Goal: Information Seeking & Learning: Learn about a topic

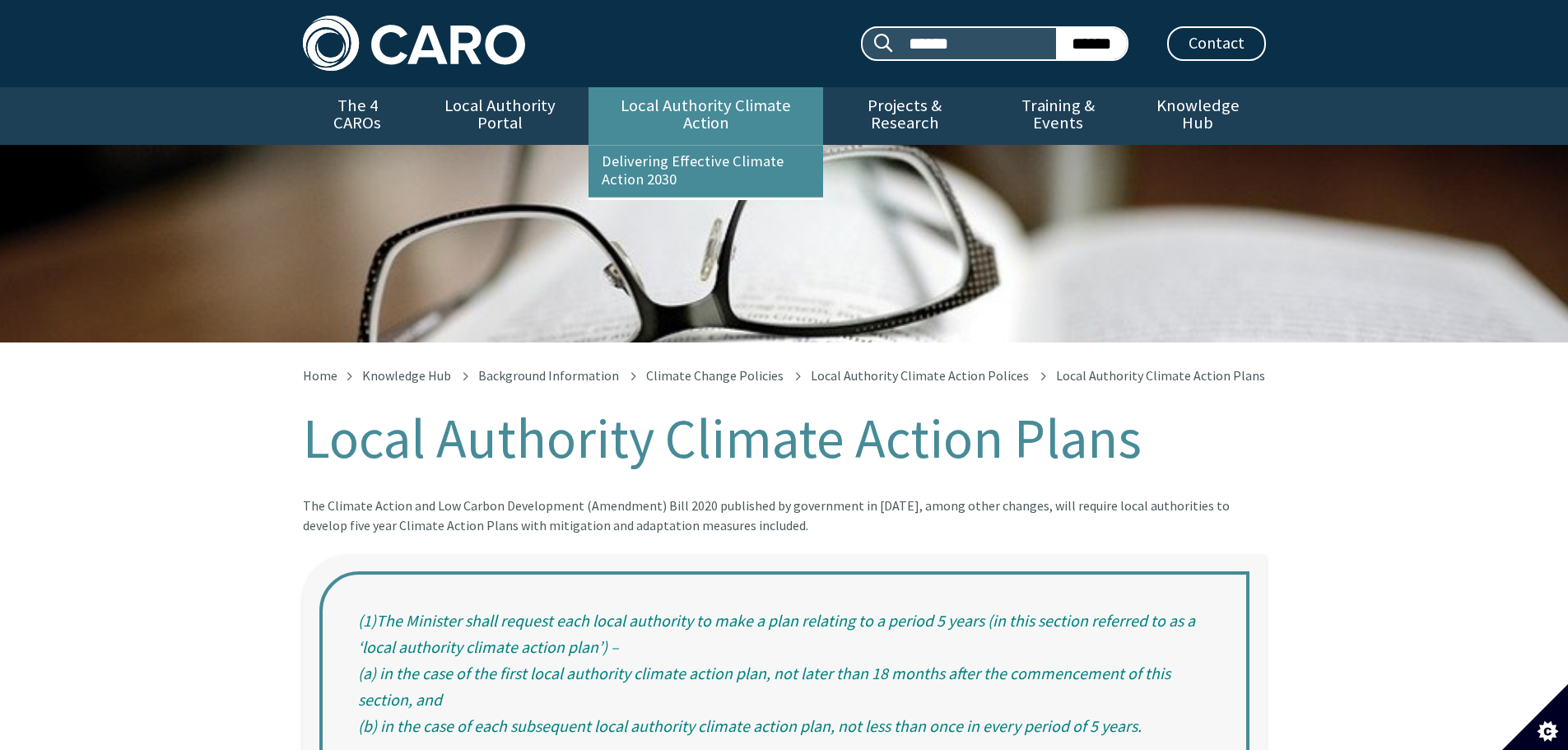
click at [690, 99] on link "Local Authority Climate Action" at bounding box center [706, 116] width 235 height 57
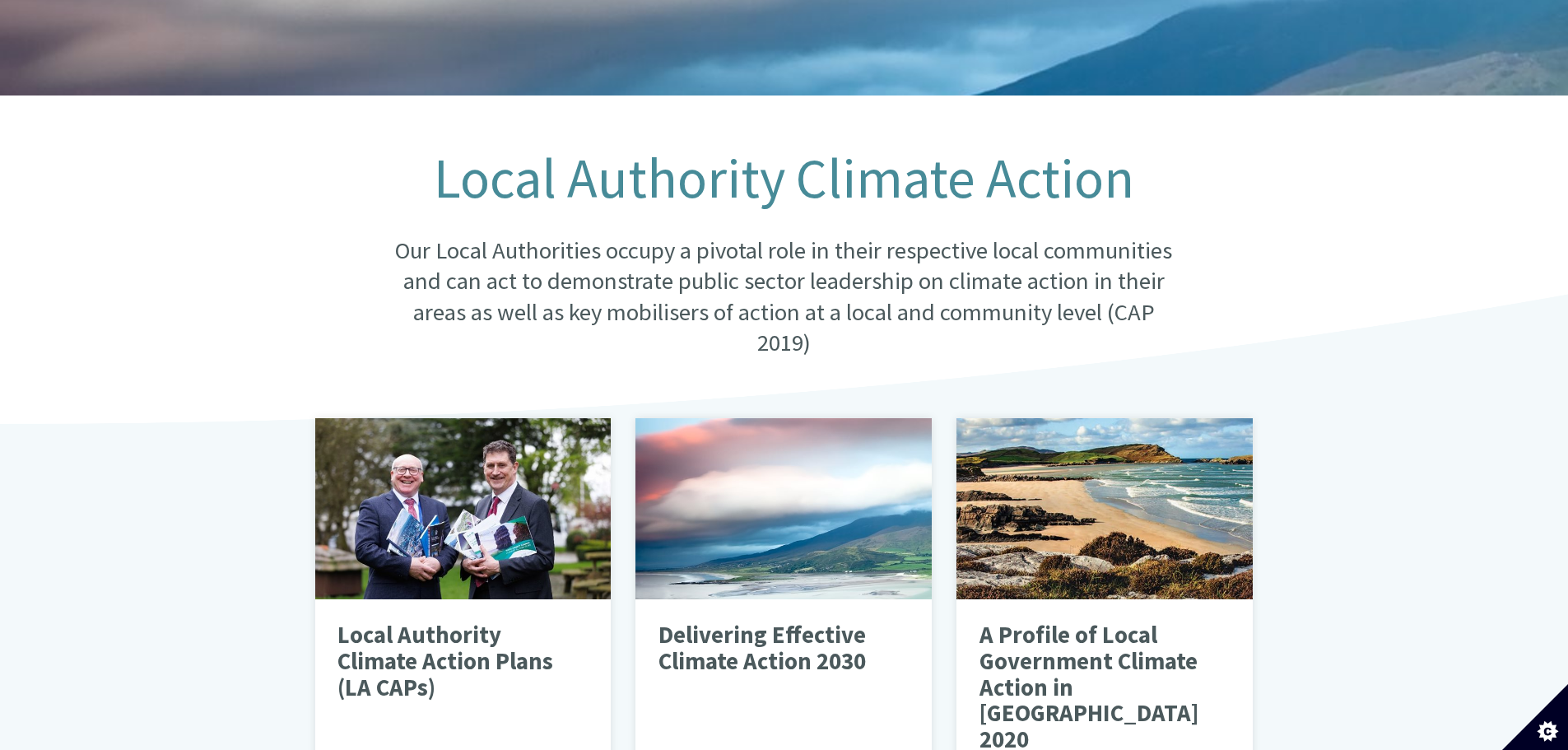
scroll to position [329, 0]
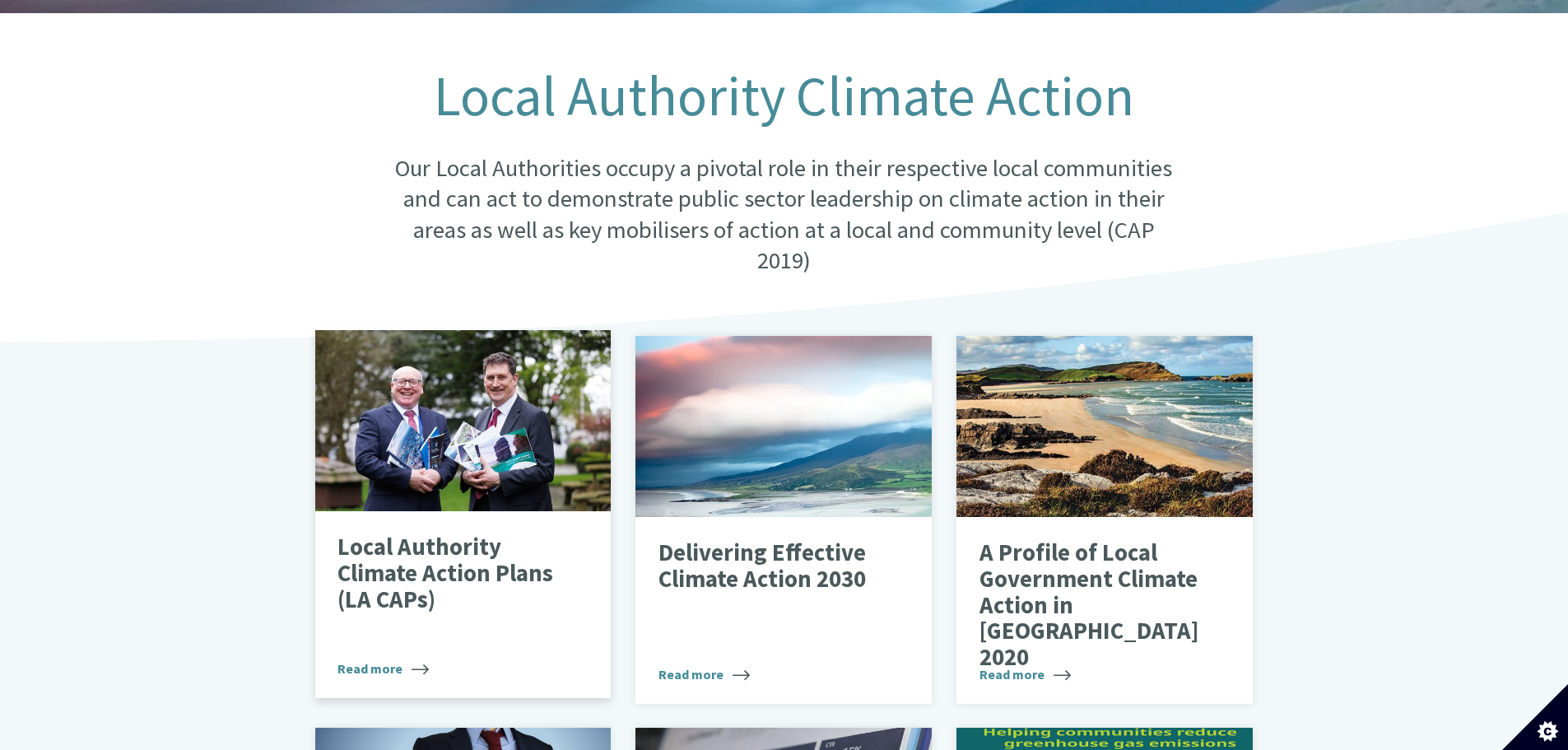
click at [473, 442] on div at bounding box center [464, 420] width 297 height 181
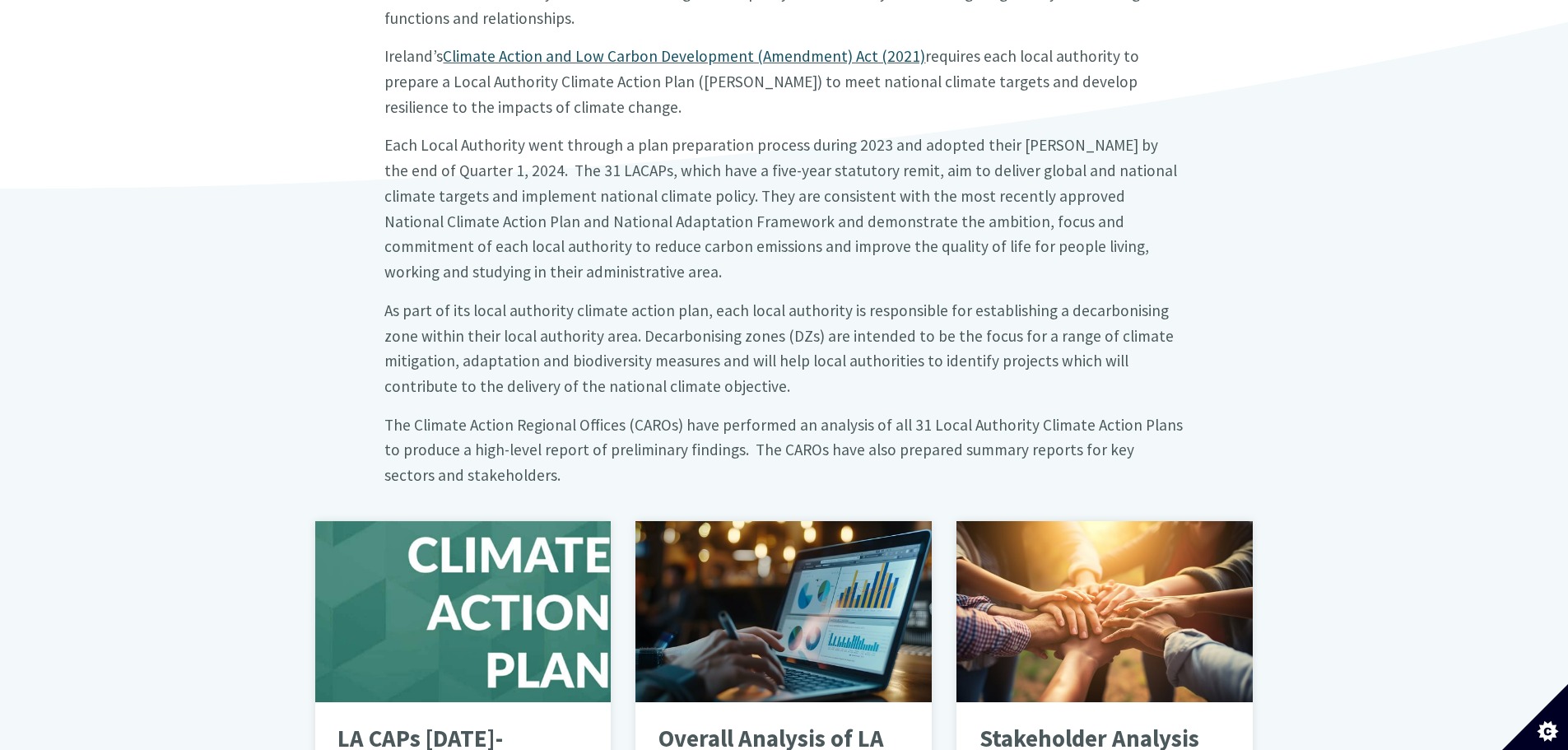
scroll to position [659, 0]
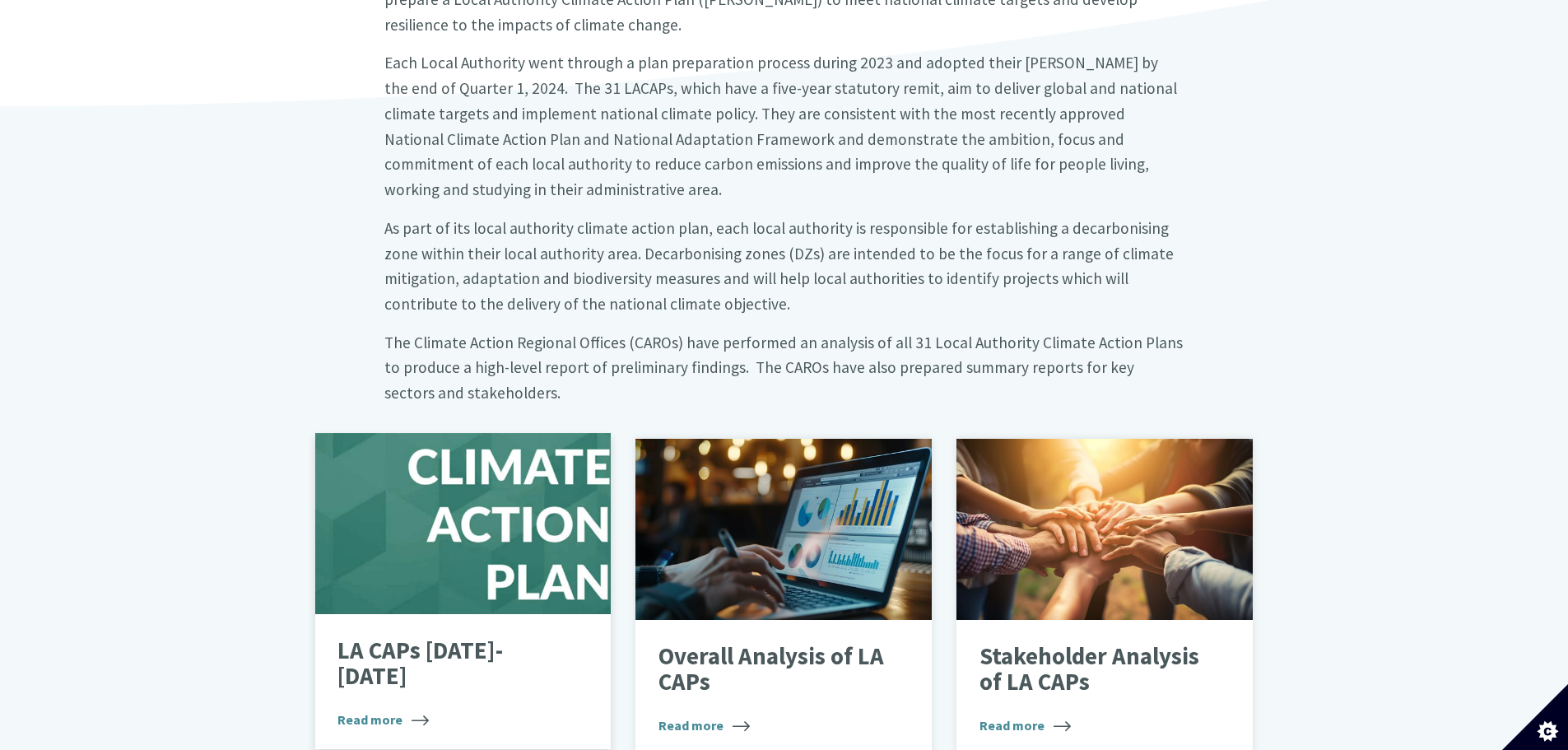
click at [483, 638] on p "LA CAPs 2024-2029" at bounding box center [450, 664] width 226 height 52
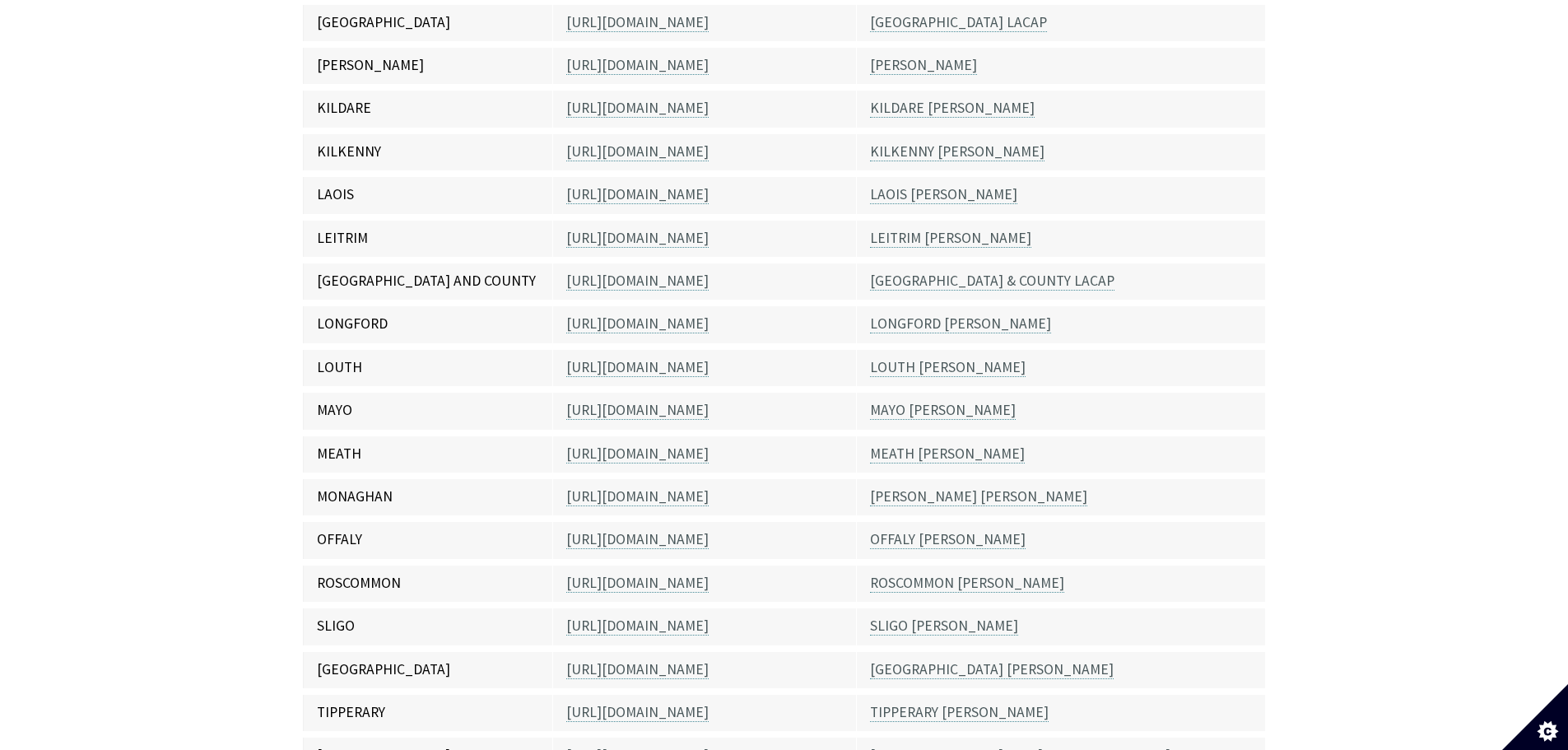
scroll to position [1071, 0]
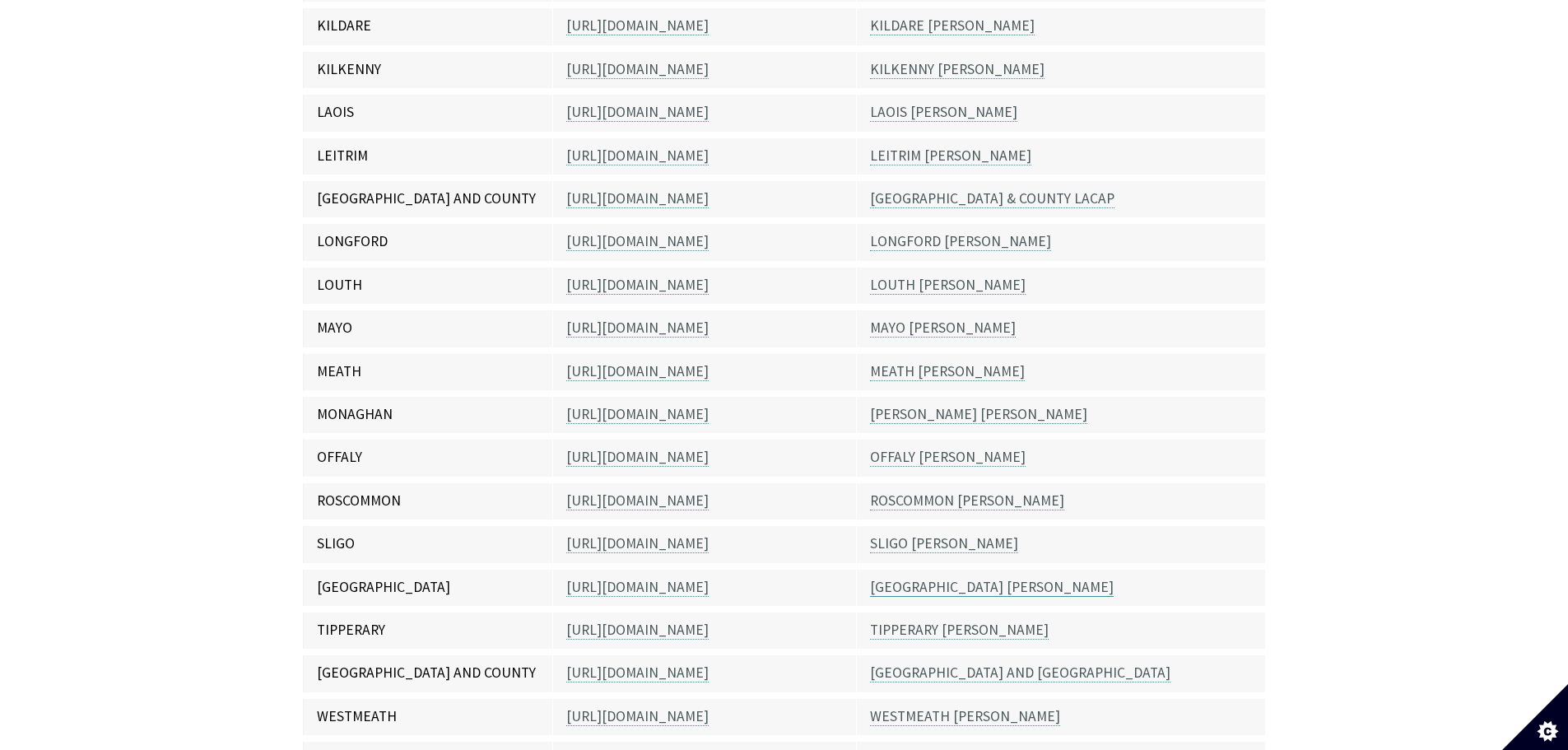
click at [938, 578] on link "[GEOGRAPHIC_DATA] [PERSON_NAME]" at bounding box center [992, 587] width 244 height 19
